Goal: Contribute content

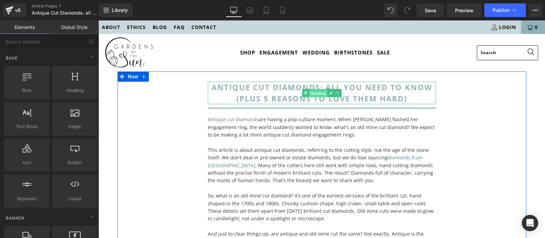
click at [315, 96] on span "Heading" at bounding box center [318, 93] width 18 height 8
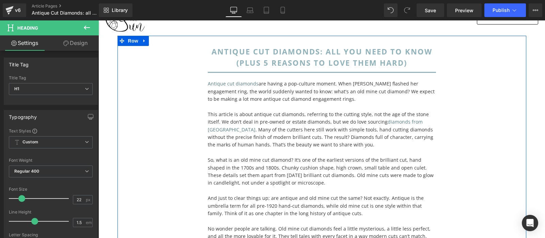
scroll to position [72, 0]
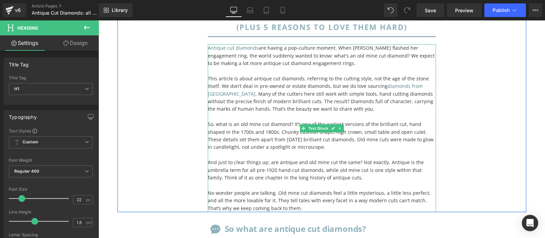
click at [297, 63] on span "Antique cut diamonds are having a pop-culture moment. When [PERSON_NAME] flashe…" at bounding box center [321, 56] width 227 height 22
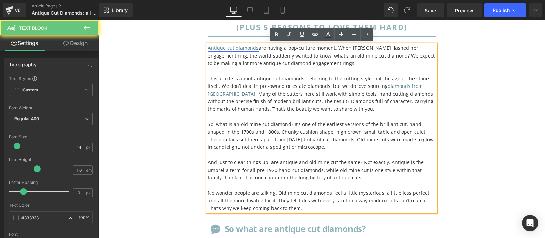
click at [248, 46] on link "Antique cut diamonds" at bounding box center [233, 48] width 51 height 6
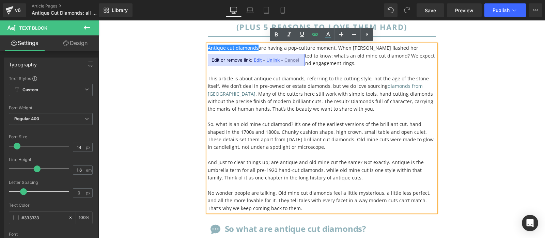
click at [256, 61] on span "Edit" at bounding box center [258, 60] width 8 height 6
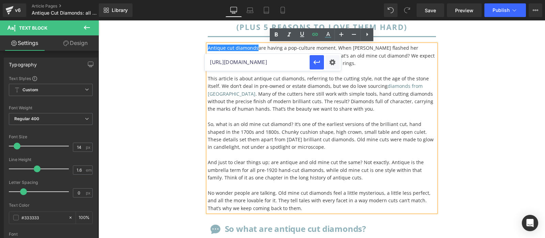
click at [256, 61] on input "[URL][DOMAIN_NAME]" at bounding box center [257, 62] width 105 height 17
click at [510, 108] on div "antique cut diamonds: all you need to know (plus 5 reasons to love them hard) H…" at bounding box center [322, 106] width 409 height 212
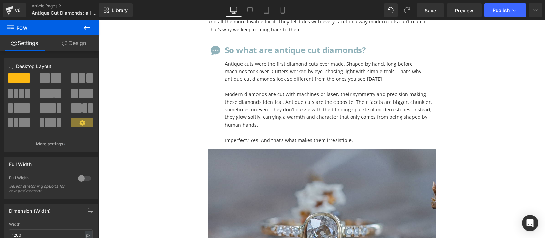
scroll to position [358, 0]
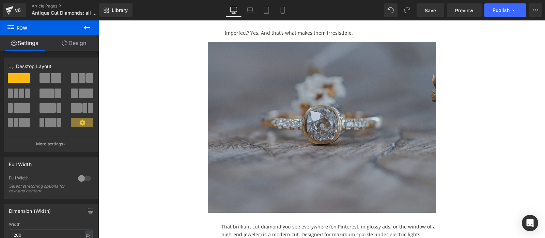
click at [313, 112] on img at bounding box center [322, 127] width 228 height 171
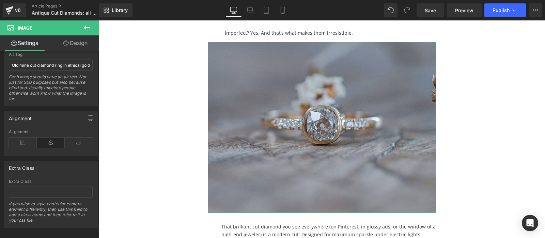
scroll to position [341, 0]
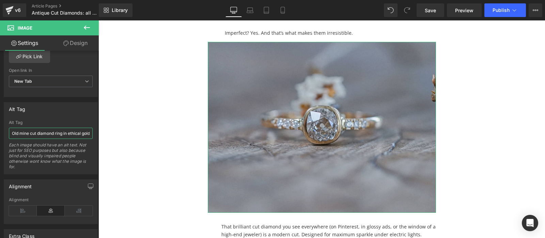
click at [52, 131] on input "Old mine cut diamond ring in ethical gold with Indonesian diamond" at bounding box center [51, 133] width 84 height 11
click at [51, 143] on div "Each image should have an alt text. Not just for SEO purposes but also because …" at bounding box center [51, 158] width 84 height 32
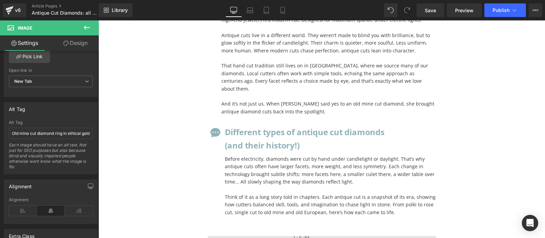
scroll to position [715, 0]
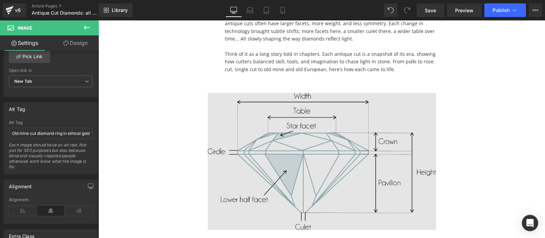
click at [318, 125] on img at bounding box center [322, 161] width 228 height 137
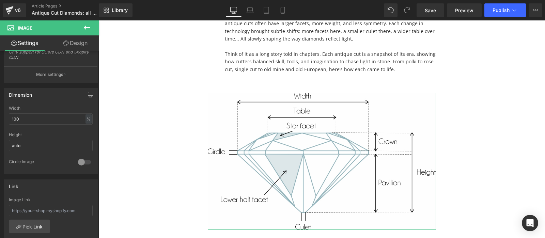
scroll to position [307, 0]
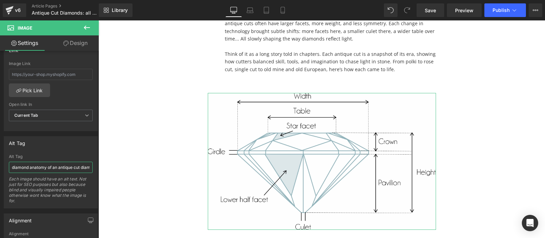
click at [59, 166] on input "diamond anatomy of an antique cut diamond" at bounding box center [51, 167] width 84 height 11
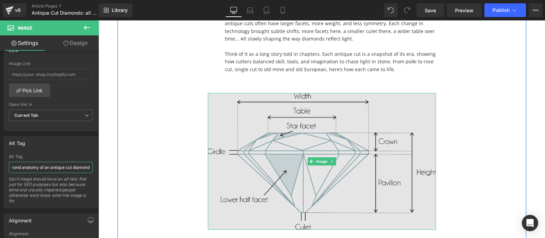
scroll to position [894, 0]
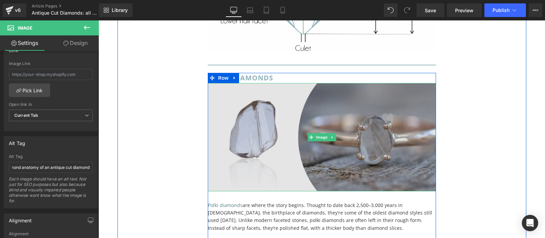
click at [336, 131] on img at bounding box center [322, 137] width 228 height 108
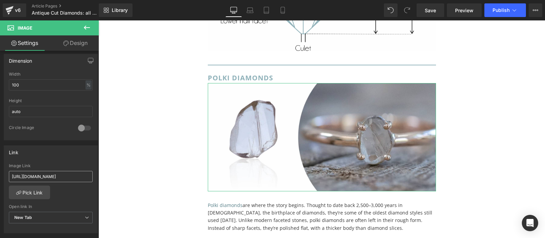
scroll to position [341, 0]
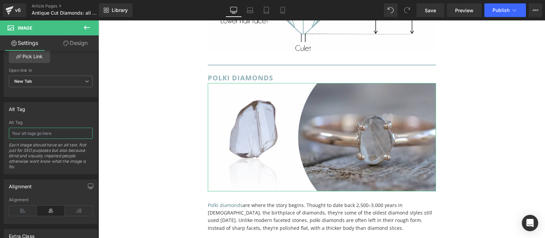
click at [57, 131] on input "text" at bounding box center [51, 133] width 84 height 11
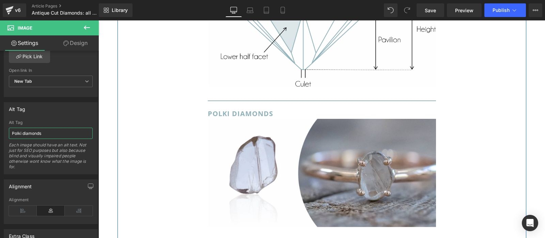
scroll to position [966, 0]
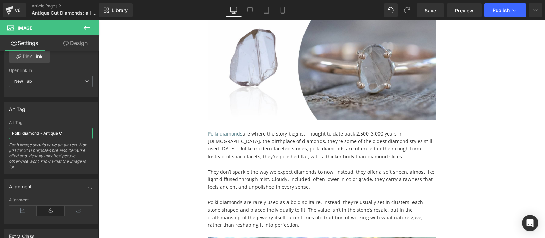
click at [41, 131] on input "Polki diamond - Antique C" at bounding box center [51, 133] width 84 height 11
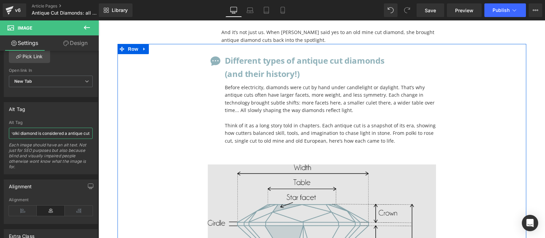
scroll to position [858, 0]
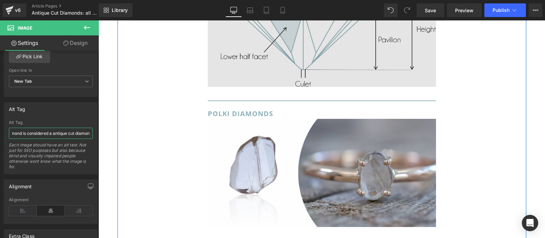
type input "Polki diamond is considered a antique cut diamond"
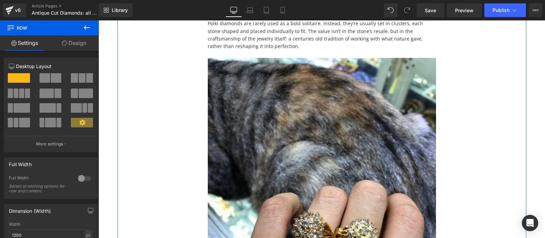
scroll to position [1216, 0]
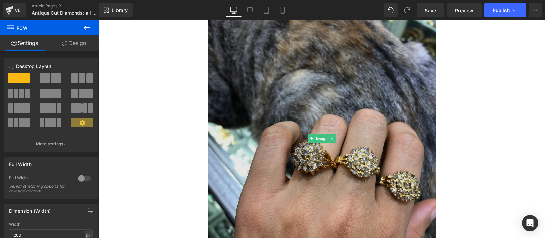
click at [261, 160] on img at bounding box center [322, 138] width 228 height 304
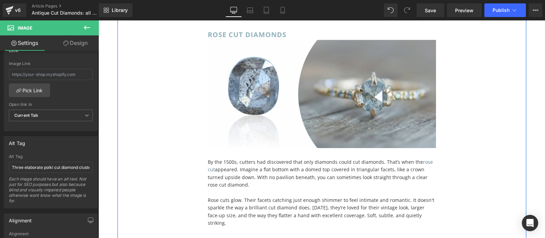
scroll to position [1431, 0]
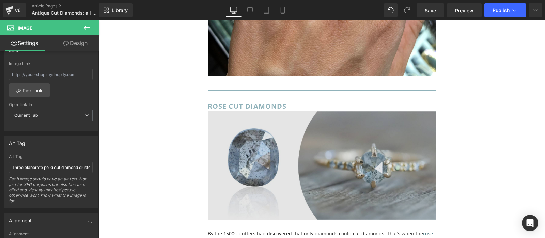
click at [318, 134] on img at bounding box center [322, 165] width 228 height 108
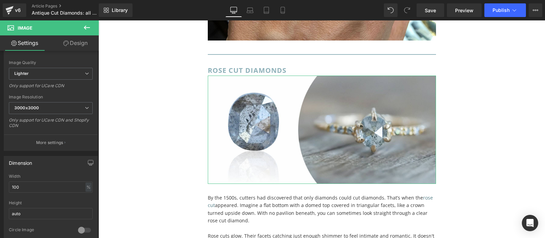
scroll to position [307, 0]
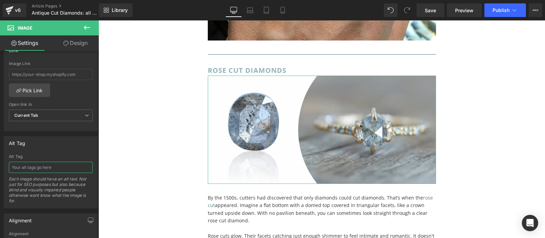
click at [27, 168] on input "text" at bounding box center [51, 167] width 84 height 11
type input "Rose cut diamond is considered an antique cut diamond"
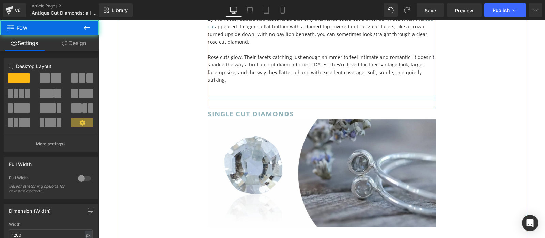
scroll to position [1681, 0]
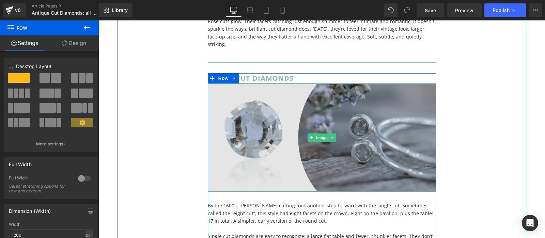
click at [294, 122] on img at bounding box center [322, 137] width 228 height 108
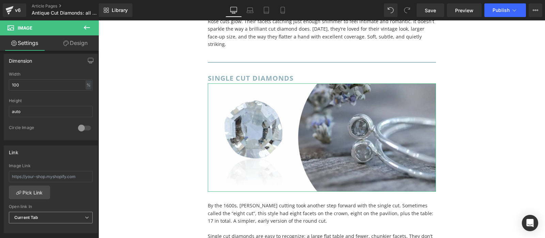
scroll to position [272, 0]
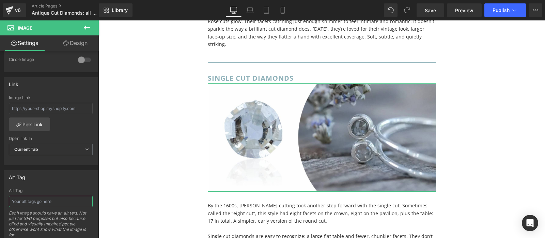
click at [46, 196] on input "text" at bounding box center [51, 201] width 84 height 11
type input "Single cut diamond is a antique cut diamond"
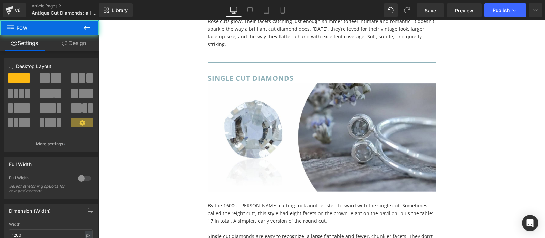
click at [459, 165] on div "Icon Different types of antique cut diamonds (and their history!) Text Block Be…" at bounding box center [322, 232] width 409 height 2450
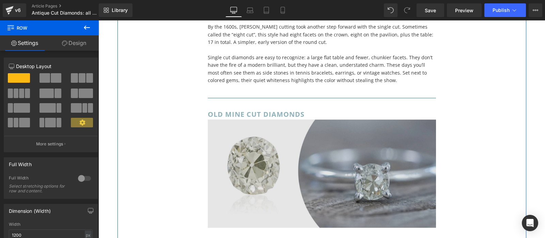
scroll to position [1896, 0]
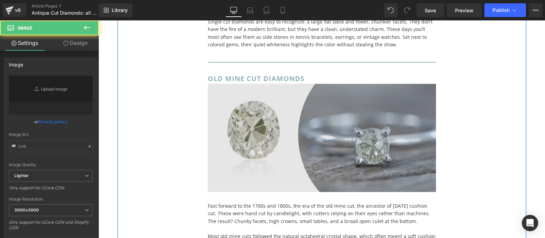
click at [291, 127] on img at bounding box center [322, 138] width 228 height 108
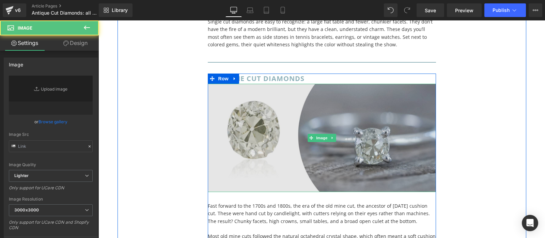
type input "[URL][DOMAIN_NAME]"
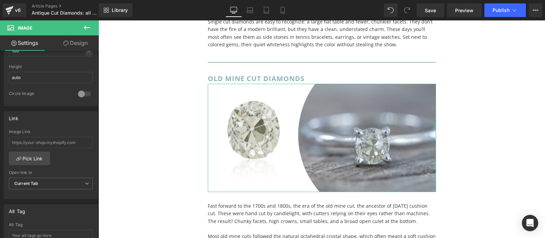
scroll to position [307, 0]
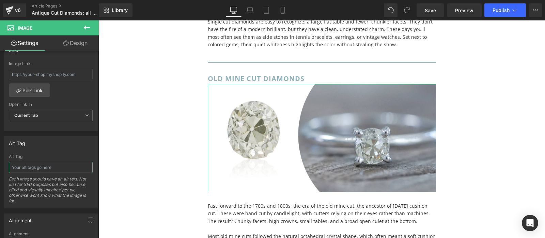
click at [54, 162] on input "text" at bounding box center [51, 167] width 84 height 11
type input "Old mine cut diamond is a antique cut diamond"
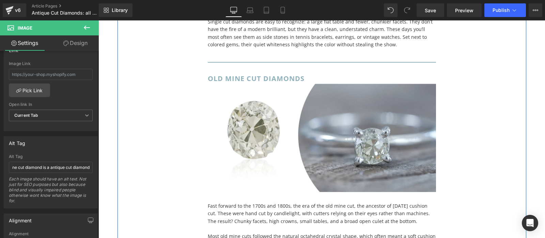
click at [456, 169] on div "Icon Different types of antique cut diamonds (and their history!) Text Block Be…" at bounding box center [322, 17] width 409 height 2450
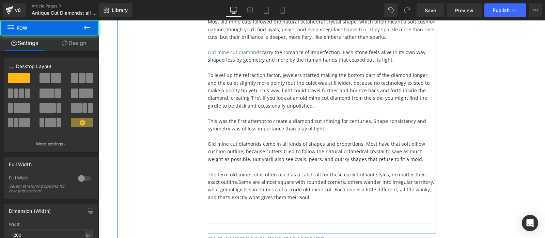
scroll to position [2289, 0]
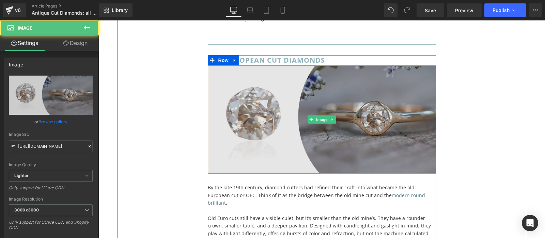
click at [309, 124] on img at bounding box center [322, 119] width 228 height 108
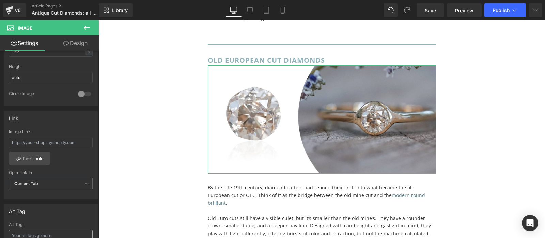
scroll to position [307, 0]
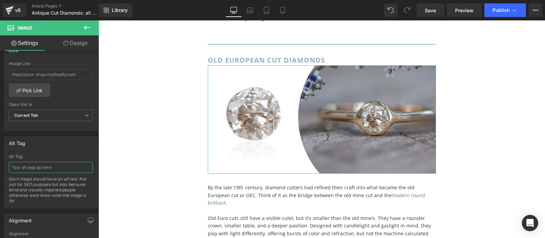
click at [48, 168] on input "text" at bounding box center [51, 167] width 84 height 11
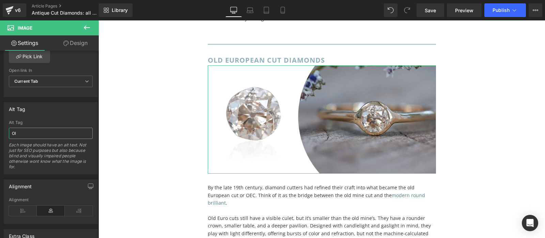
type input "O"
type input "Old european cut diamond is antique cut diamond"
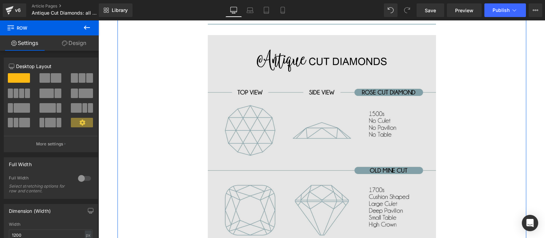
scroll to position [2504, 0]
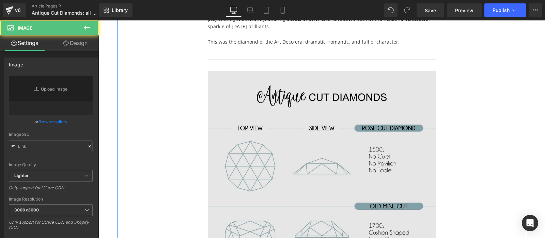
type input "[URL][DOMAIN_NAME]"
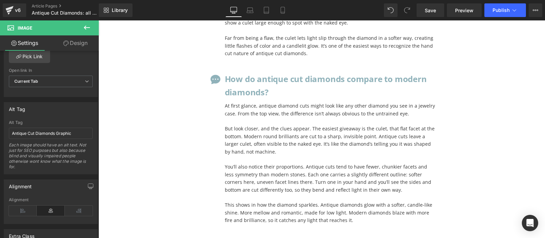
scroll to position [3362, 0]
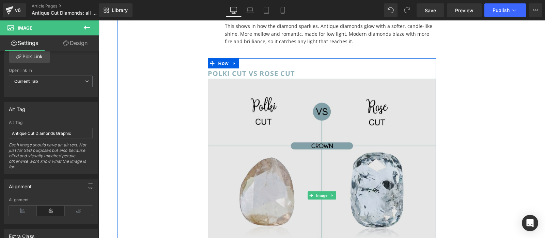
click at [343, 102] on img at bounding box center [322, 196] width 228 height 234
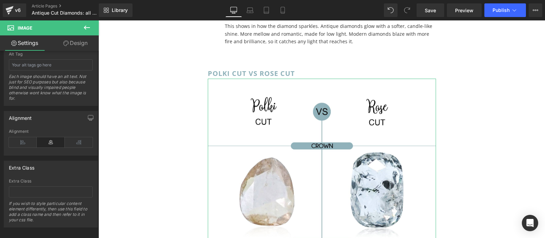
scroll to position [341, 0]
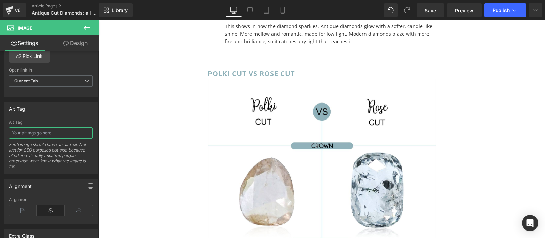
click at [49, 130] on input "text" at bounding box center [51, 132] width 84 height 11
type input "Polki cut diamond vs rose cut diamond in comparison"
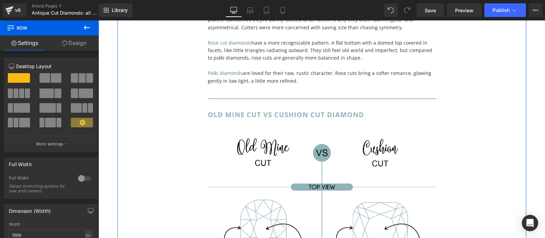
scroll to position [3720, 0]
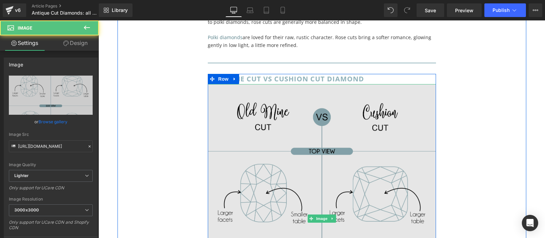
click at [334, 151] on img at bounding box center [322, 218] width 228 height 269
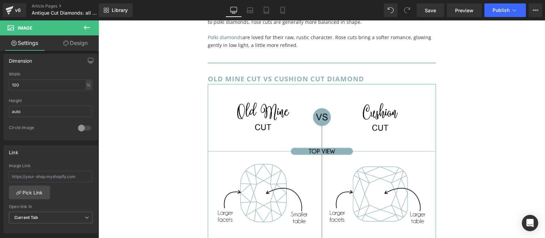
scroll to position [307, 0]
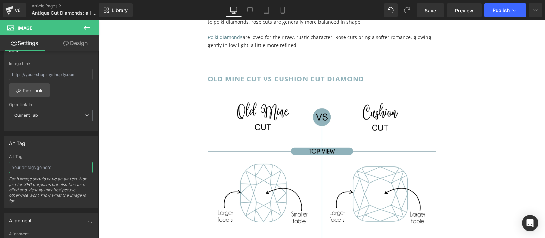
click at [49, 164] on input "text" at bounding box center [51, 167] width 84 height 11
type input "Old mine cut diamond vs cushion cut diamond in comparison"
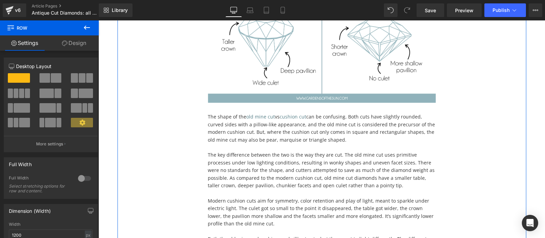
scroll to position [4184, 0]
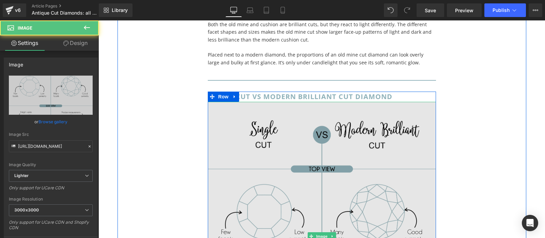
click at [294, 145] on img at bounding box center [322, 236] width 228 height 269
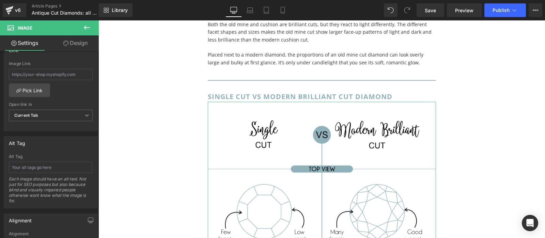
scroll to position [341, 0]
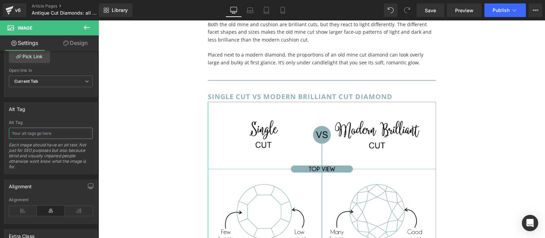
click at [48, 128] on input "text" at bounding box center [51, 133] width 84 height 11
type input "s"
type input "the difference between single cut diamond vs modern brilliant cut diamond"
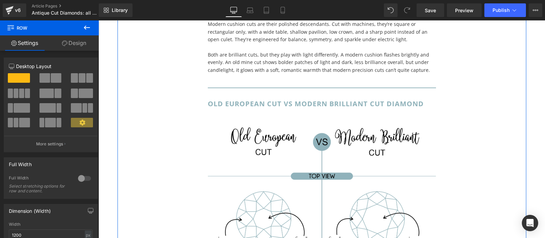
scroll to position [4649, 0]
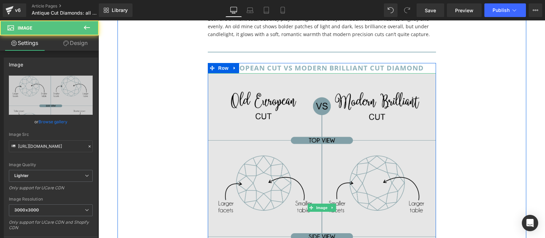
click at [352, 134] on img at bounding box center [322, 207] width 228 height 269
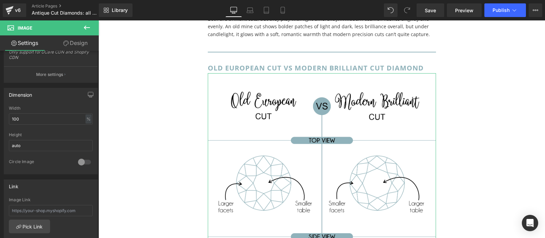
scroll to position [341, 0]
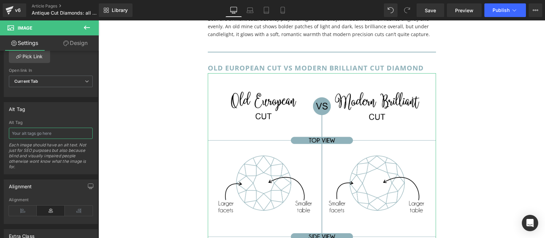
click at [52, 134] on input "text" at bounding box center [51, 133] width 84 height 11
type input "o"
type input "Difference between Old european cut diamond vs modern brilliant cut diamond"
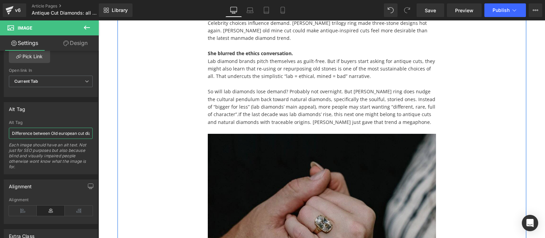
scroll to position [5293, 0]
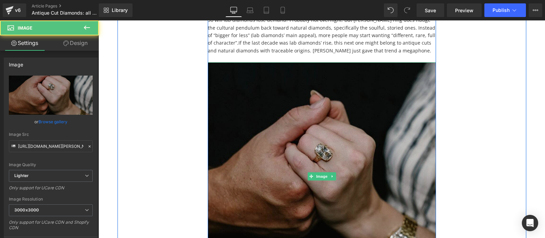
click at [325, 137] on div "Image" at bounding box center [322, 176] width 228 height 228
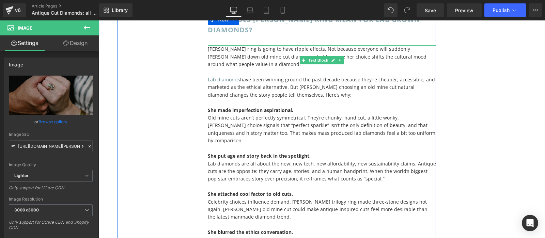
scroll to position [4864, 0]
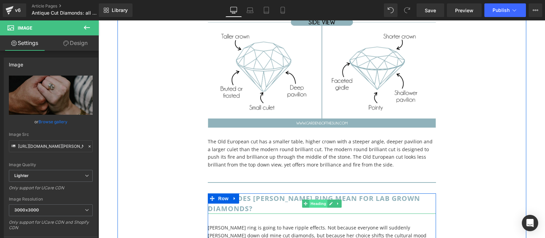
click at [323, 200] on span "Heading" at bounding box center [318, 204] width 18 height 8
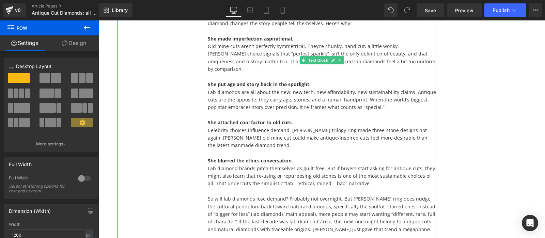
scroll to position [5150, 0]
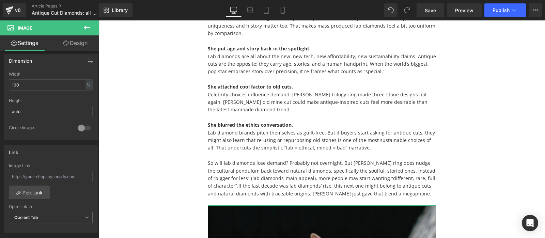
scroll to position [307, 0]
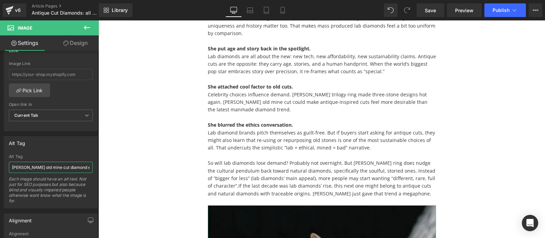
click at [37, 168] on input "[PERSON_NAME] old mine cut diamond engagement ring" at bounding box center [51, 167] width 84 height 11
click at [41, 185] on div "Each image should have an alt text. Not just for SEO purposes but also because …" at bounding box center [51, 192] width 84 height 32
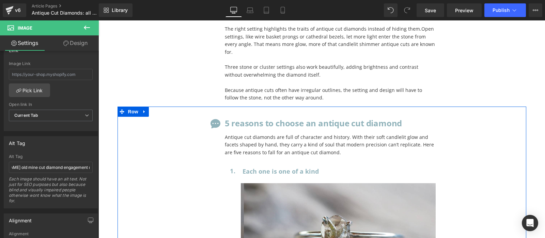
scroll to position [6223, 0]
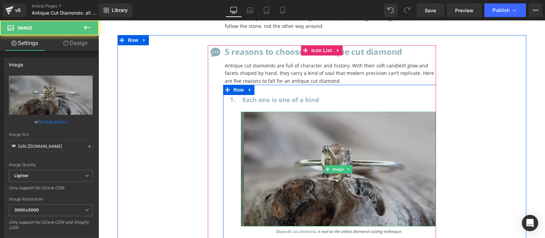
click at [339, 121] on img at bounding box center [338, 169] width 195 height 115
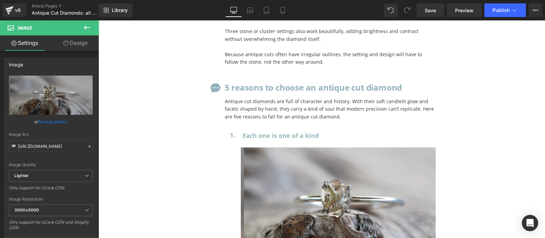
scroll to position [6152, 0]
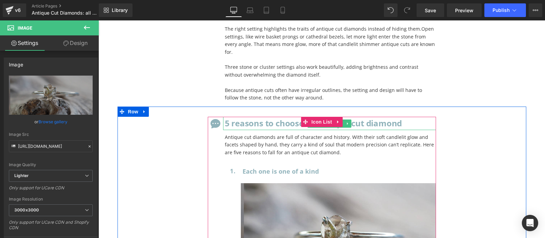
click at [267, 118] on b "5 reasons to choose an antique cut diamond" at bounding box center [313, 123] width 177 height 11
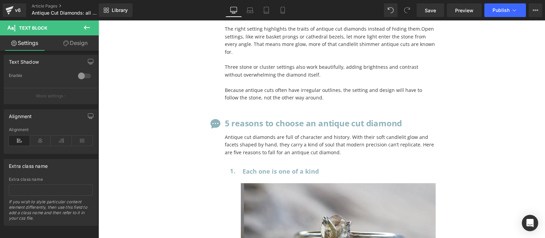
scroll to position [0, 0]
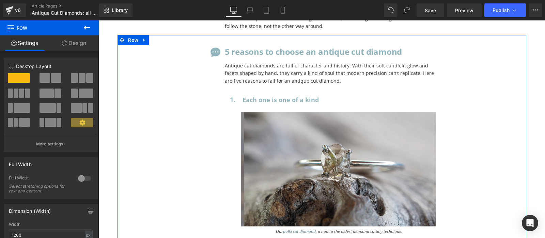
scroll to position [6116, 0]
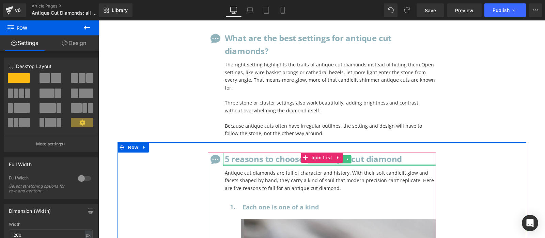
click at [274, 153] on div "5 reasons to choose an antique cut diamond Text Block" at bounding box center [329, 159] width 213 height 13
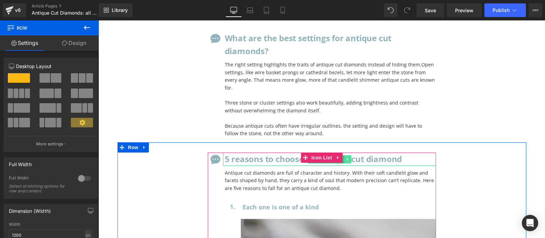
click at [348, 157] on icon at bounding box center [348, 159] width 4 height 4
click at [299, 153] on div "5 reasons to choose an antique cut diamond Text Block" at bounding box center [329, 159] width 213 height 13
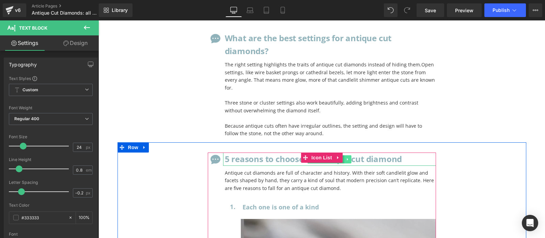
click at [348, 157] on icon at bounding box center [348, 159] width 4 height 4
